Goal: Task Accomplishment & Management: Manage account settings

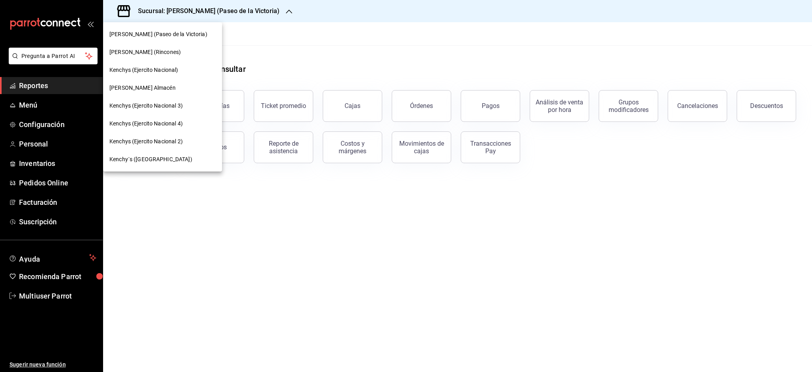
click at [36, 297] on div at bounding box center [406, 186] width 812 height 372
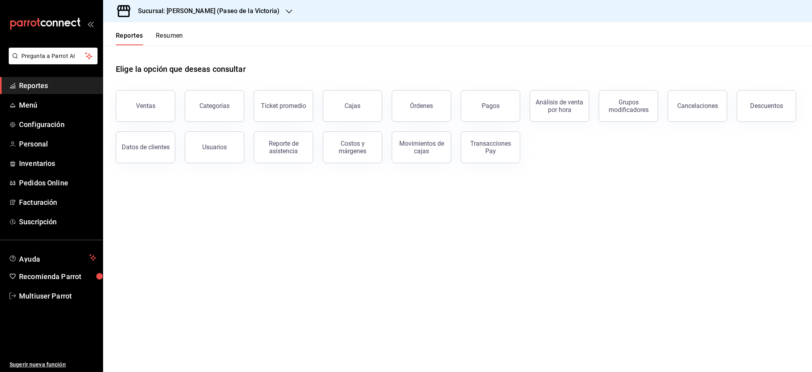
click at [48, 297] on div "Kenchy's (Paseo de la Victoria) Kenchy’s (Rincones) Kenchys (Ejercito Nacional)…" at bounding box center [406, 186] width 812 height 372
click at [51, 294] on span "Multiuser Parrot" at bounding box center [57, 295] width 77 height 11
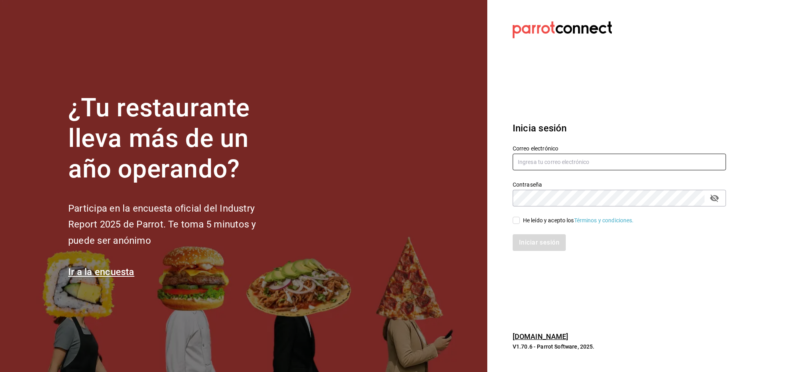
click at [562, 165] on input "text" at bounding box center [619, 161] width 213 height 17
paste input "goys@bistro.com"
type input "goys@bistro.com"
click at [543, 221] on div "He leído y acepto los Términos y condiciones." at bounding box center [578, 220] width 111 height 8
click at [520, 221] on input "He leído y acepto los Términos y condiciones." at bounding box center [516, 220] width 7 height 7
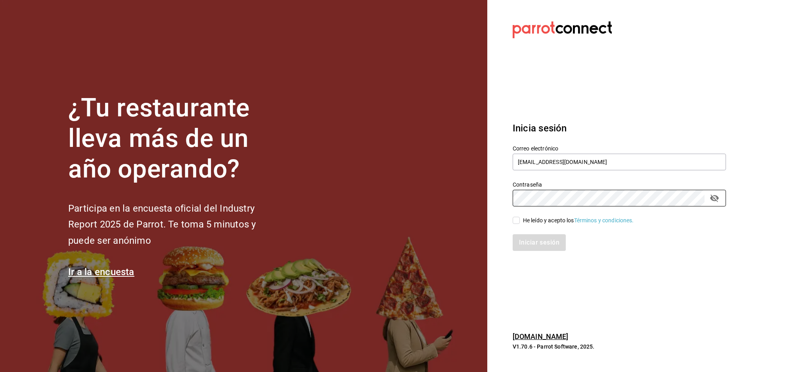
checkbox input "true"
drag, startPoint x: 539, startPoint y: 248, endPoint x: 353, endPoint y: 29, distance: 287.9
click at [539, 249] on button "Iniciar sesión" at bounding box center [540, 242] width 54 height 17
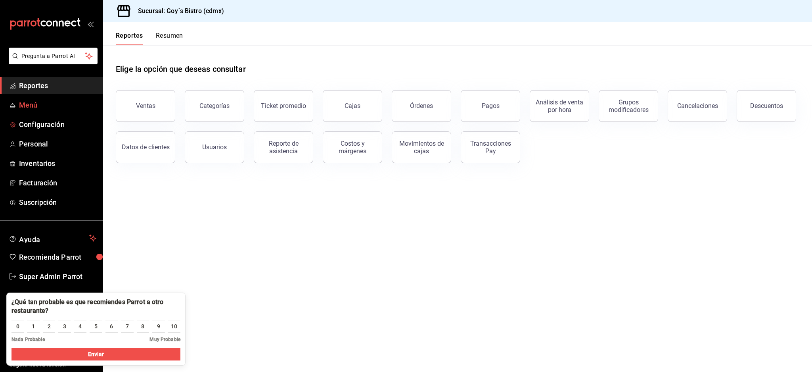
click at [30, 104] on span "Menú" at bounding box center [57, 105] width 77 height 11
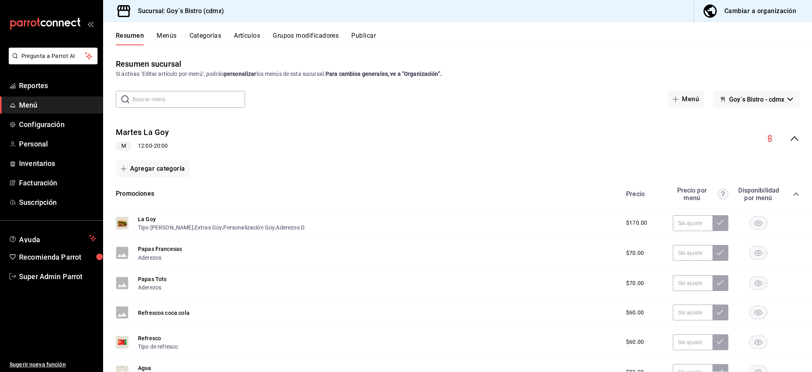
click at [794, 134] on div "[DATE] La Goy M 12:00 - 20:00" at bounding box center [457, 138] width 709 height 37
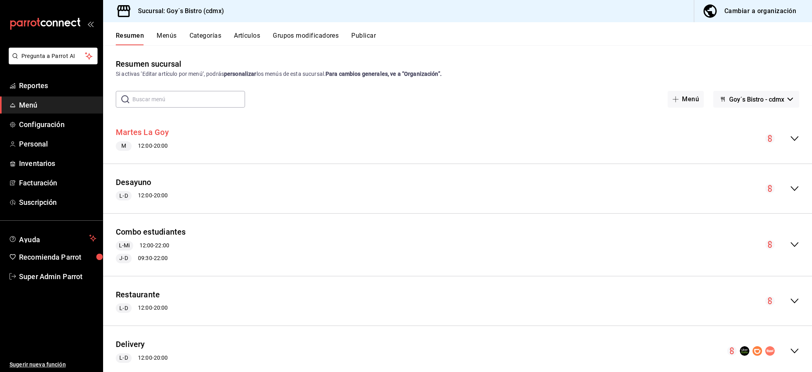
scroll to position [20, 0]
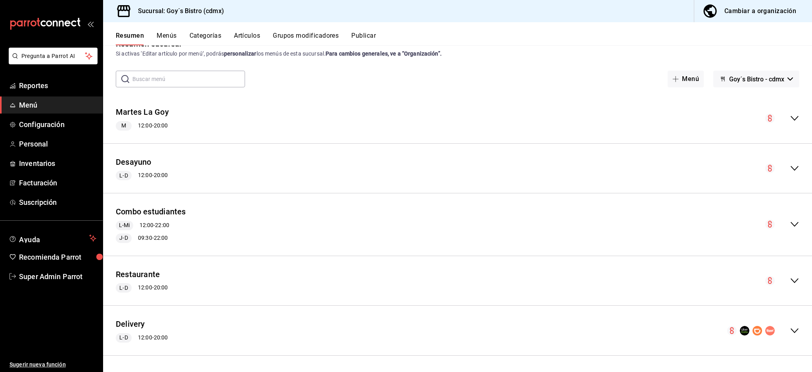
click at [790, 277] on icon "collapse-menu-row" at bounding box center [795, 281] width 10 height 10
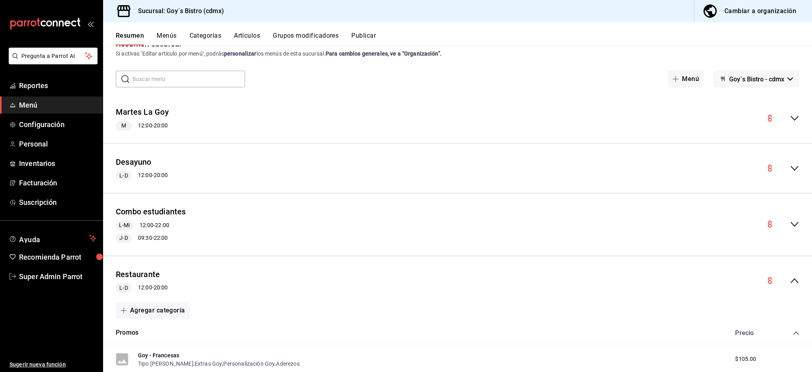
click at [788, 276] on div "collapse-menu-row" at bounding box center [782, 281] width 34 height 10
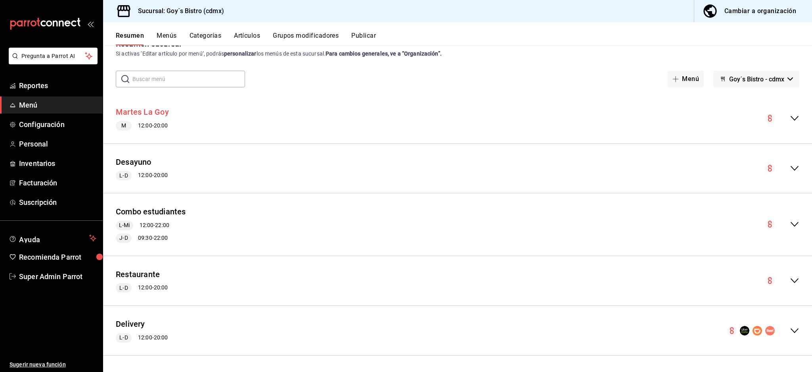
click at [142, 108] on button "Martes La Goy" at bounding box center [142, 112] width 53 height 12
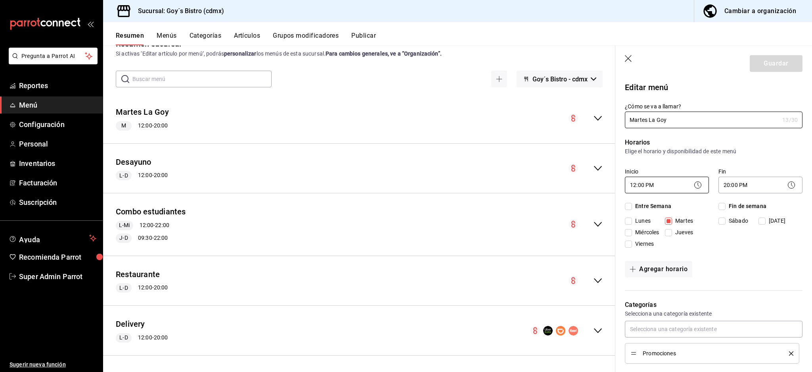
click at [671, 186] on body "Pregunta a Parrot AI Reportes Menú Configuración Personal Inventarios Facturaci…" at bounding box center [406, 186] width 812 height 372
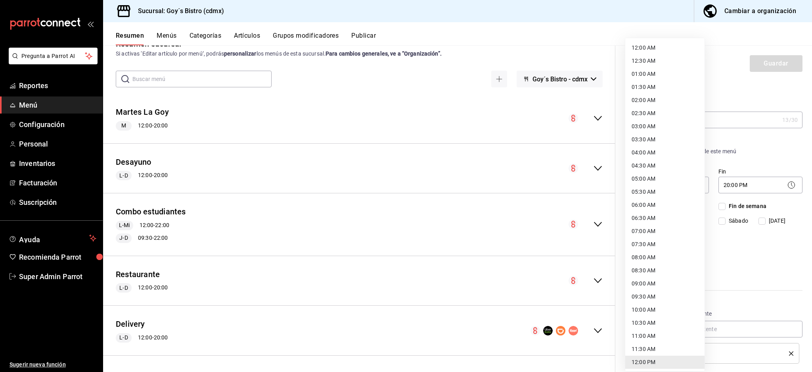
click at [658, 335] on li "11:00 AM" at bounding box center [664, 335] width 79 height 13
type input "11:00"
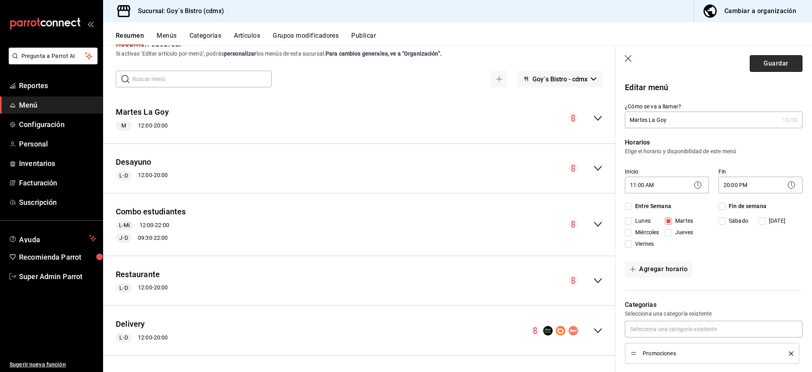
click at [756, 68] on button "Guardar" at bounding box center [776, 63] width 53 height 17
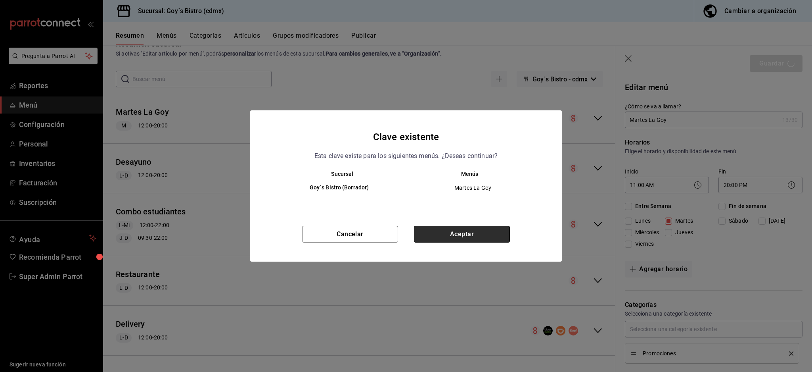
click at [479, 229] on button "Aceptar" at bounding box center [462, 234] width 96 height 17
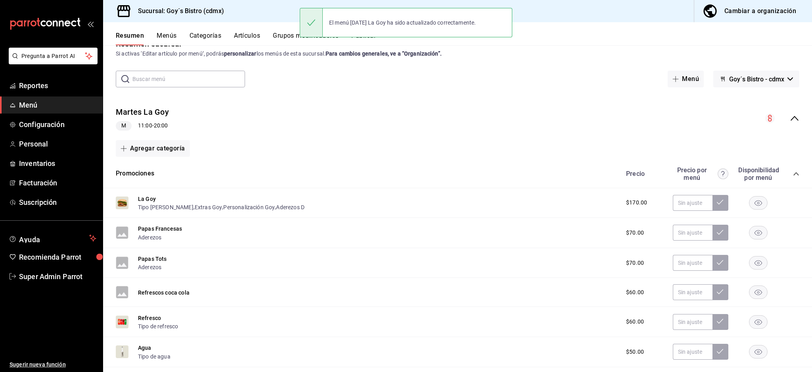
click at [789, 108] on div "[DATE] La Goy M 11:00 - 20:00" at bounding box center [457, 118] width 709 height 37
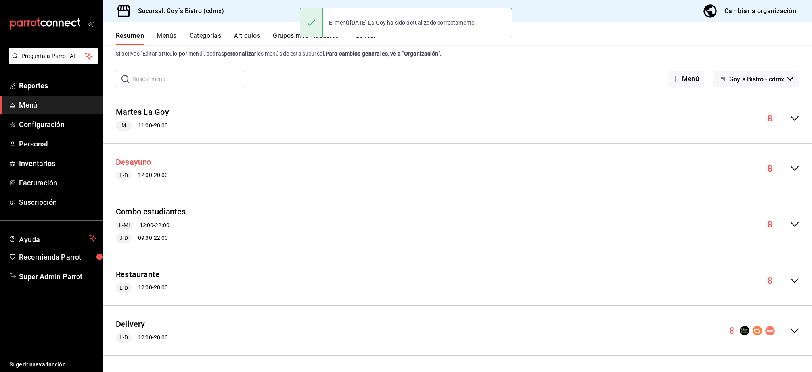
click at [124, 157] on button "Desayuno" at bounding box center [134, 162] width 36 height 12
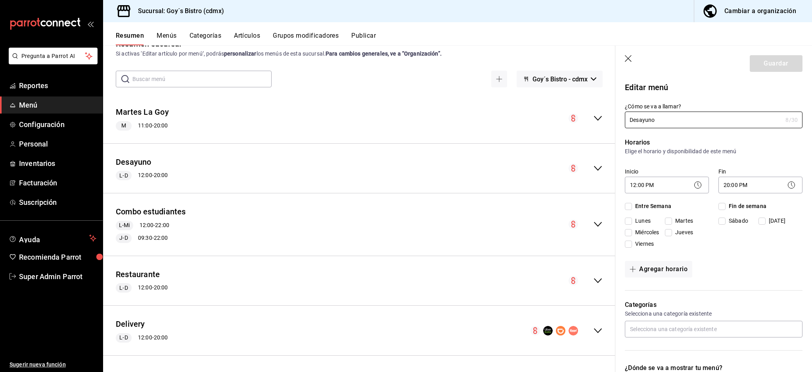
checkbox input "true"
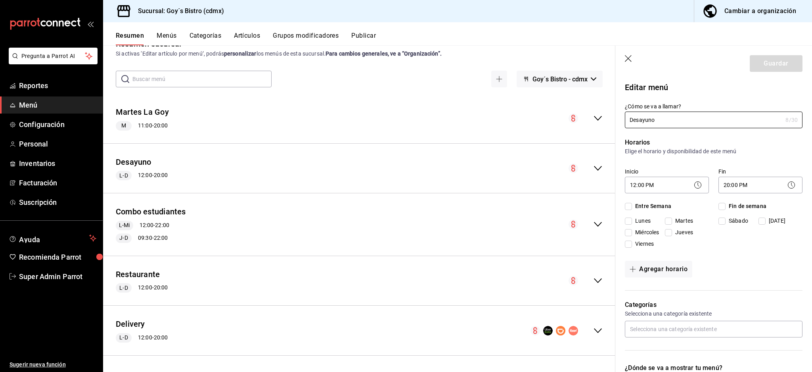
checkbox input "true"
click at [670, 180] on body "Pregunta a Parrot AI Reportes Menú Configuración Personal Inventarios Facturaci…" at bounding box center [406, 186] width 812 height 372
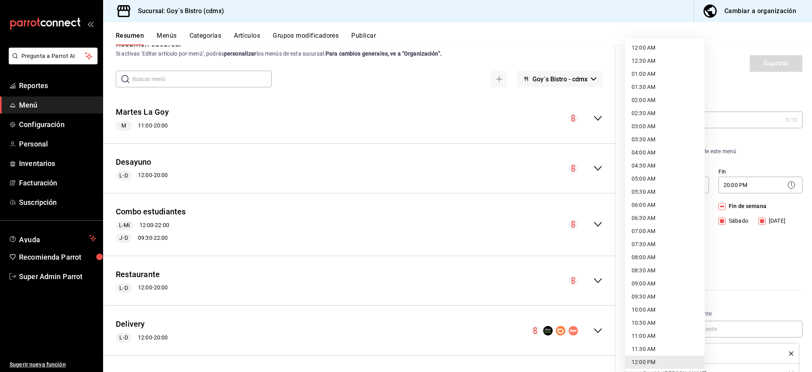
click at [650, 337] on li "11:00 AM" at bounding box center [664, 335] width 79 height 13
type input "11:00"
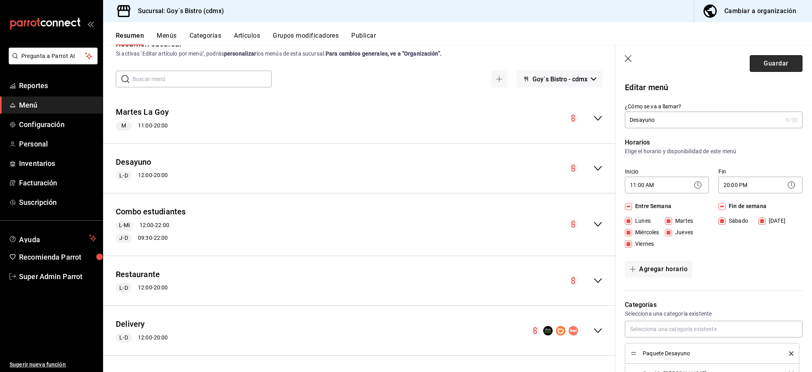
click at [769, 61] on button "Guardar" at bounding box center [776, 63] width 53 height 17
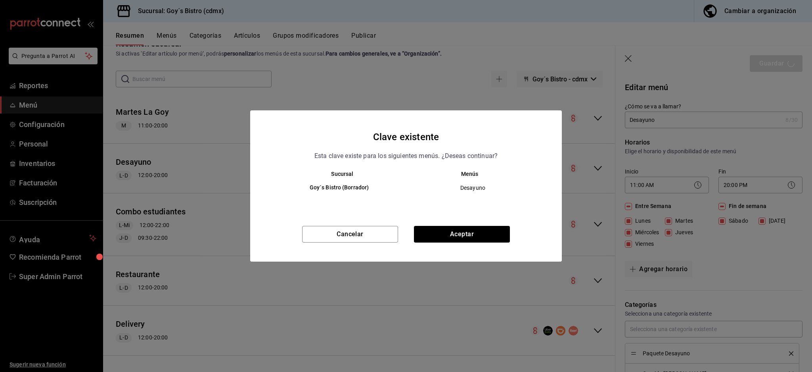
click at [509, 221] on div "Clave existente Esta clave existe para los siguientes menús. ¿Deseas continuar?…" at bounding box center [406, 185] width 312 height 151
click at [481, 231] on button "Aceptar" at bounding box center [462, 234] width 96 height 17
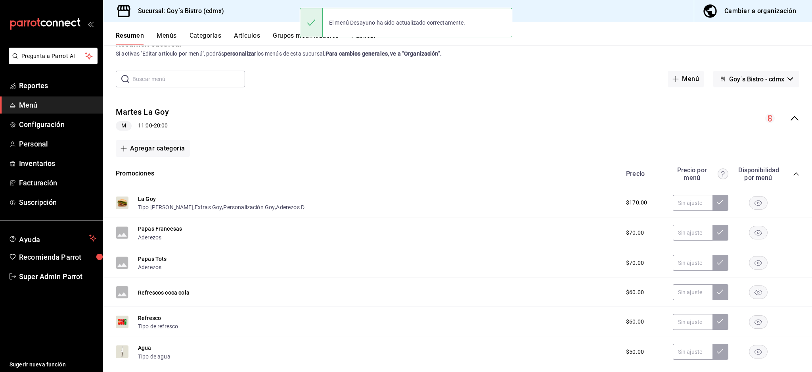
click at [781, 172] on div "Precio Precio por menú Disponibilidad por menú" at bounding box center [708, 173] width 181 height 15
click at [793, 171] on icon "collapse-category-row" at bounding box center [796, 174] width 6 height 6
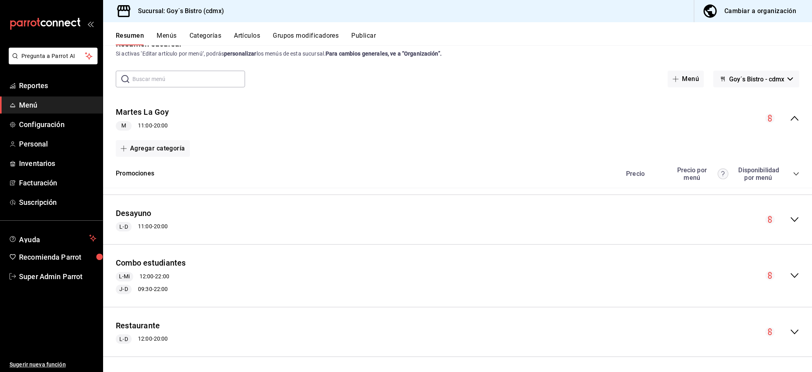
click at [784, 173] on div "Precio Precio por menú Disponibilidad por menú" at bounding box center [708, 173] width 181 height 15
click at [793, 173] on icon "collapse-category-row" at bounding box center [796, 174] width 6 height 6
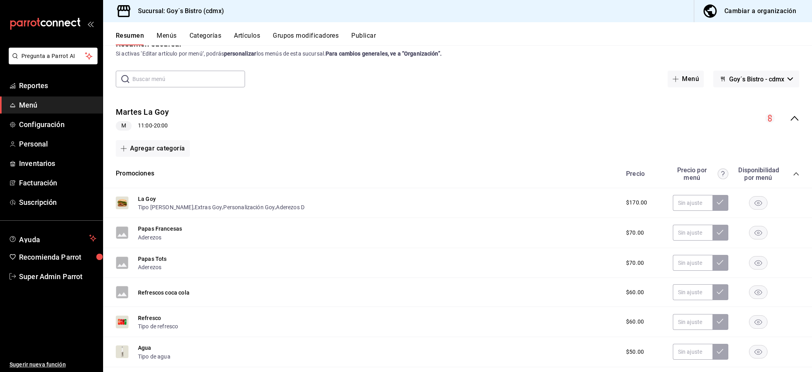
click at [793, 173] on icon "collapse-category-row" at bounding box center [796, 174] width 6 height 6
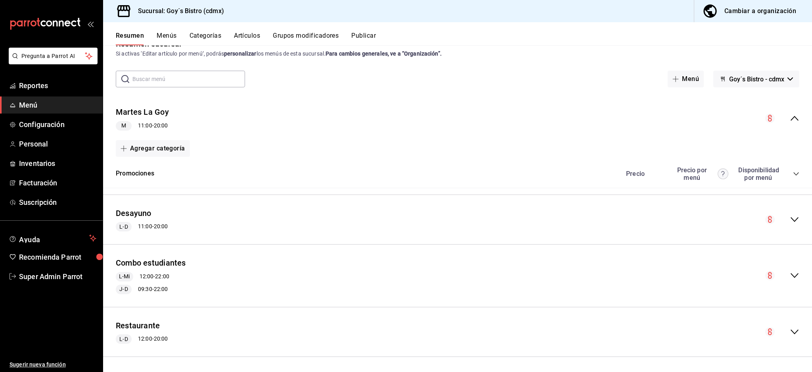
click at [791, 113] on div "[DATE] La Goy M 11:00 - 20:00" at bounding box center [457, 118] width 709 height 37
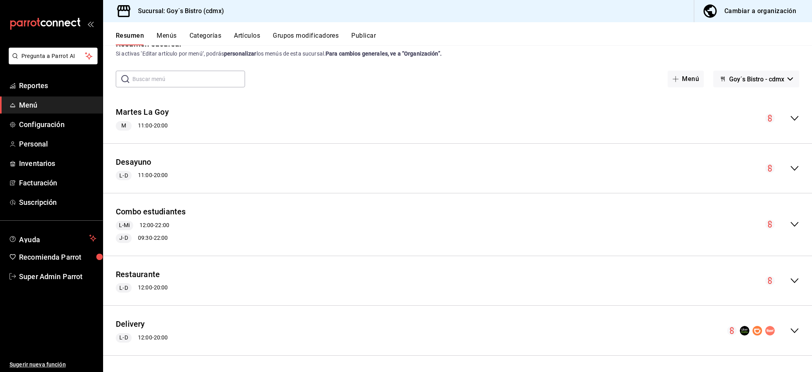
click at [790, 224] on icon "collapse-menu-row" at bounding box center [795, 224] width 10 height 10
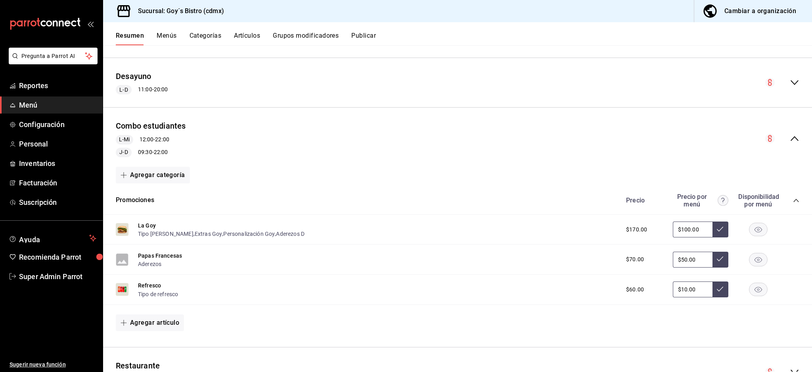
scroll to position [179, 0]
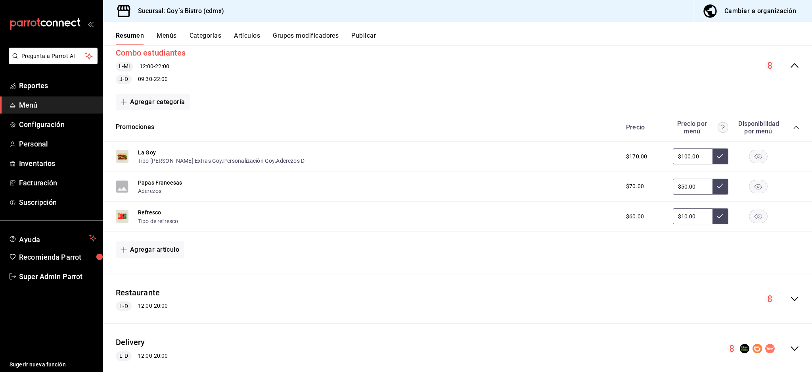
click at [150, 54] on button "Combo estudiantes" at bounding box center [151, 53] width 70 height 12
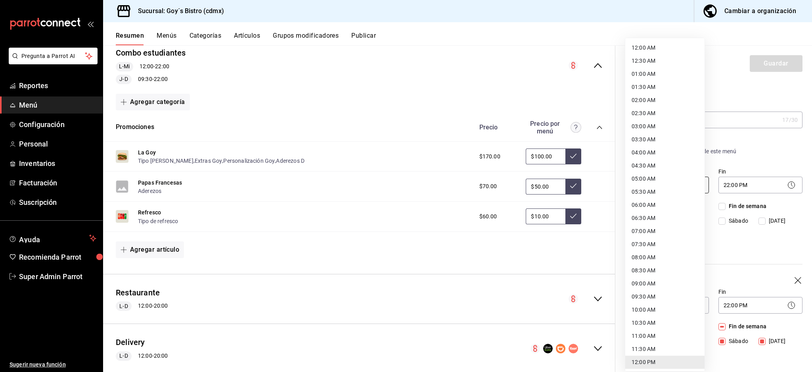
click at [679, 179] on body "Pregunta a Parrot AI Reportes Menú Configuración Personal Inventarios Facturaci…" at bounding box center [406, 186] width 812 height 372
click at [646, 336] on li "11:00 AM" at bounding box center [664, 335] width 79 height 13
type input "11:00"
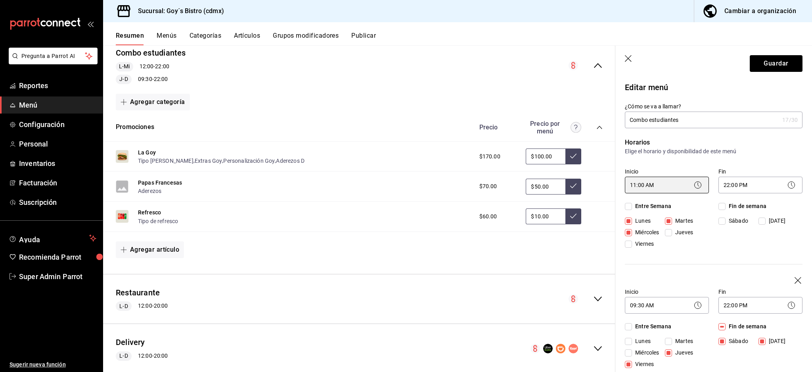
scroll to position [159, 0]
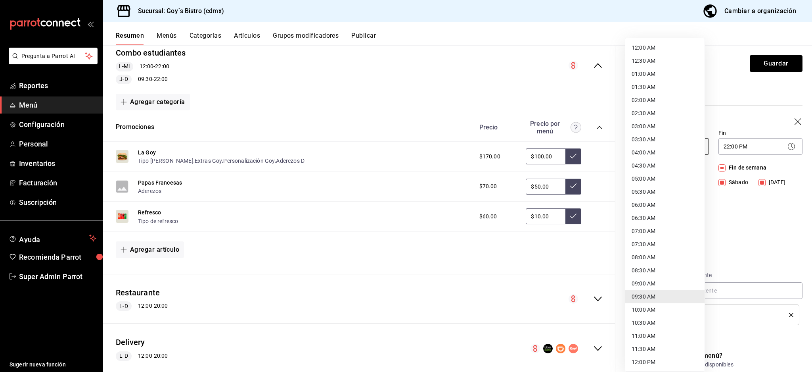
click at [687, 167] on body "Pregunta a Parrot AI Reportes Menú Configuración Personal Inventarios Facturaci…" at bounding box center [406, 186] width 812 height 372
click at [757, 110] on div at bounding box center [406, 186] width 812 height 372
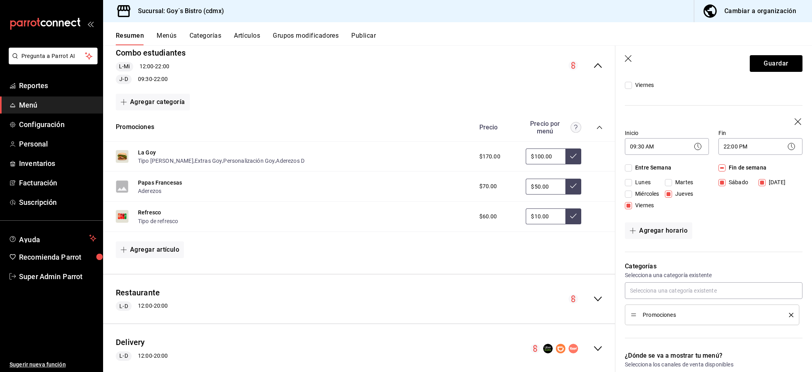
click at [775, 61] on div "12:00 AM 12:30 AM 01:00 AM 01:30 AM 02:00 AM 02:30 AM 03:00 AM 03:30 AM 04:00 A…" at bounding box center [406, 186] width 812 height 372
click at [779, 64] on button "Guardar" at bounding box center [776, 63] width 53 height 17
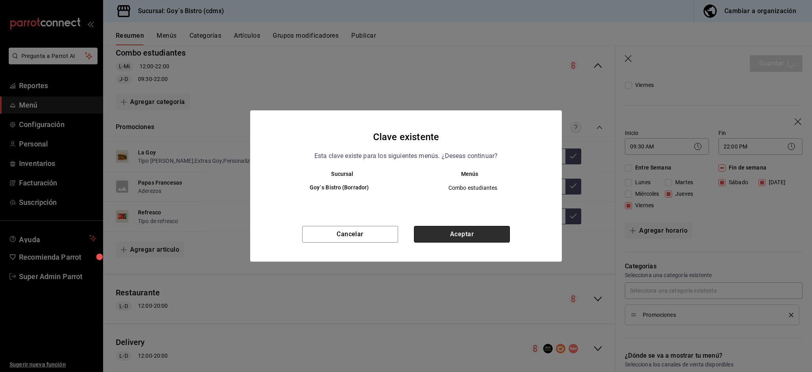
click at [472, 238] on button "Aceptar" at bounding box center [462, 234] width 96 height 17
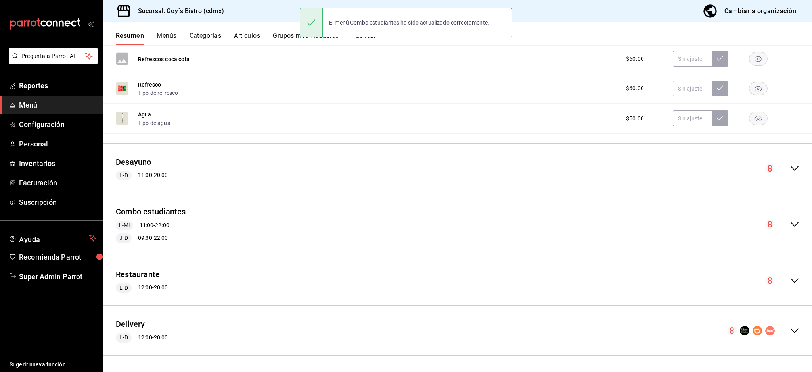
scroll to position [286, 0]
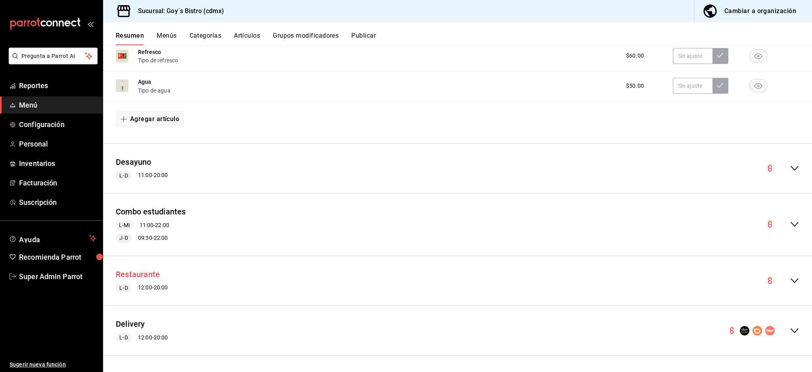
click at [135, 270] on button "Restaurante" at bounding box center [138, 274] width 44 height 12
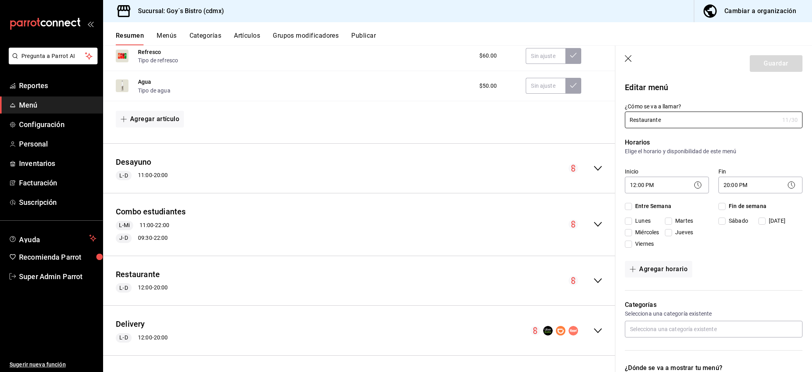
checkbox input "true"
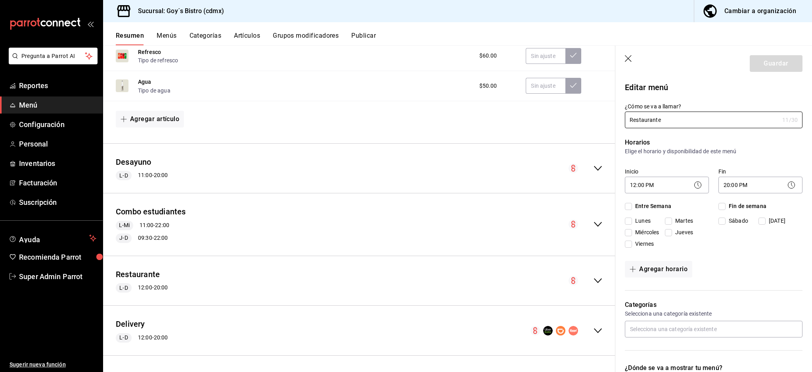
checkbox input "true"
click at [671, 178] on body "Pregunta a Parrot AI Reportes Menú Configuración Personal Inventarios Facturaci…" at bounding box center [406, 186] width 812 height 372
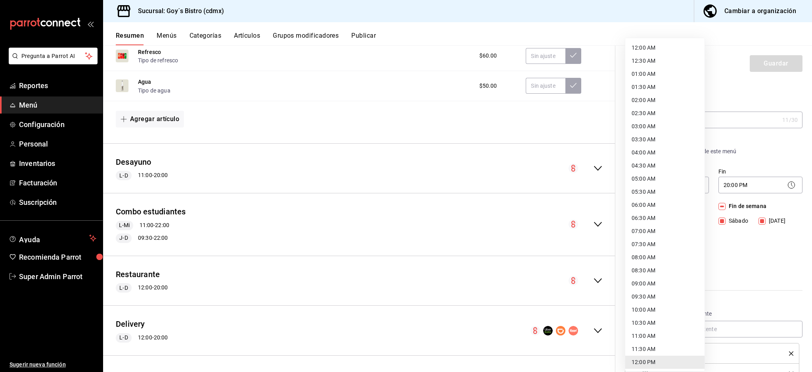
click at [644, 338] on li "11:00 AM" at bounding box center [664, 335] width 79 height 13
type input "11:00"
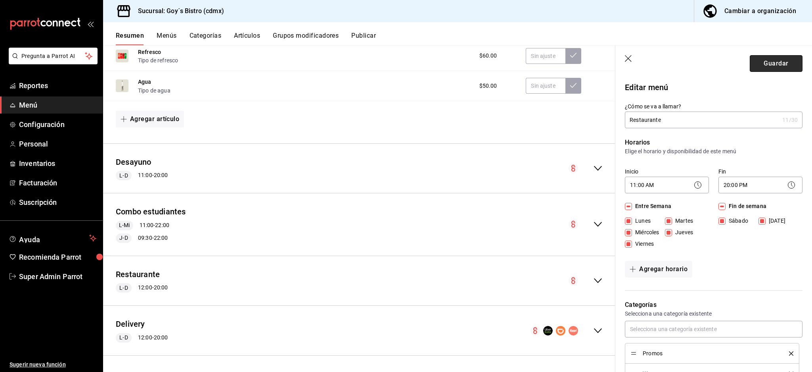
click at [762, 61] on button "Guardar" at bounding box center [776, 63] width 53 height 17
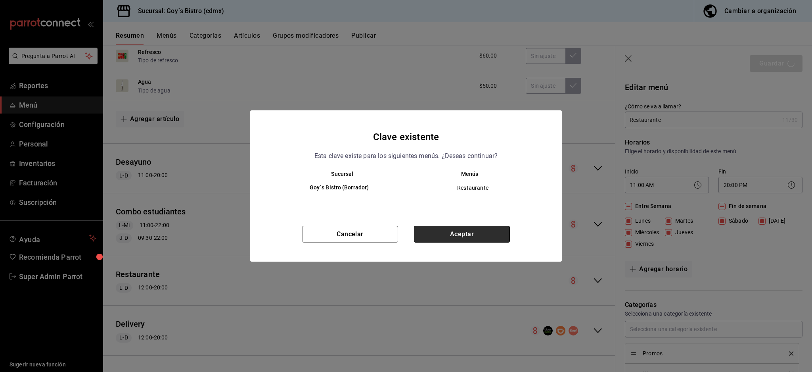
click at [476, 232] on button "Aceptar" at bounding box center [462, 234] width 96 height 17
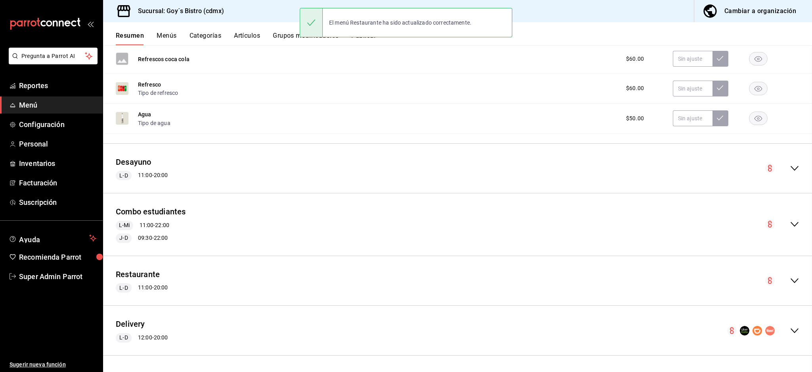
scroll to position [253, 0]
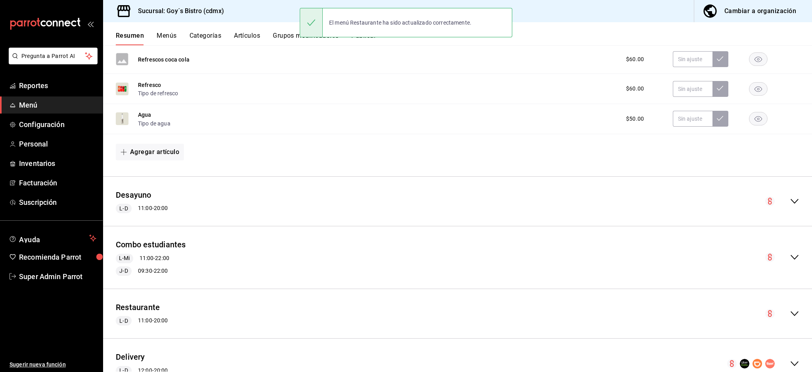
click at [21, 103] on span "Menú" at bounding box center [57, 105] width 77 height 11
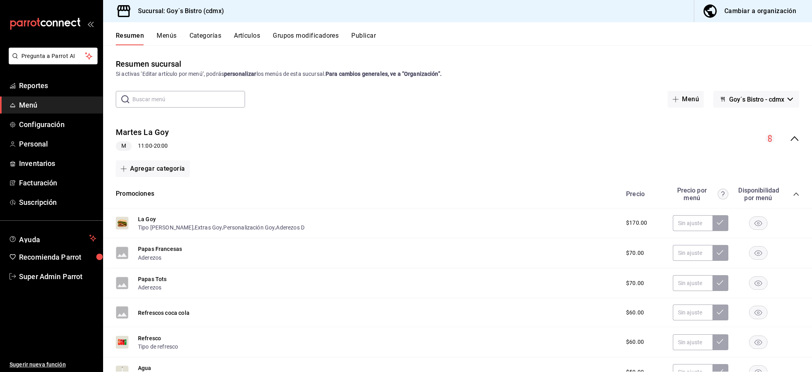
click at [129, 36] on button "Resumen" at bounding box center [130, 38] width 28 height 13
click at [167, 37] on button "Menús" at bounding box center [167, 38] width 20 height 13
